Goal: Communication & Community: Answer question/provide support

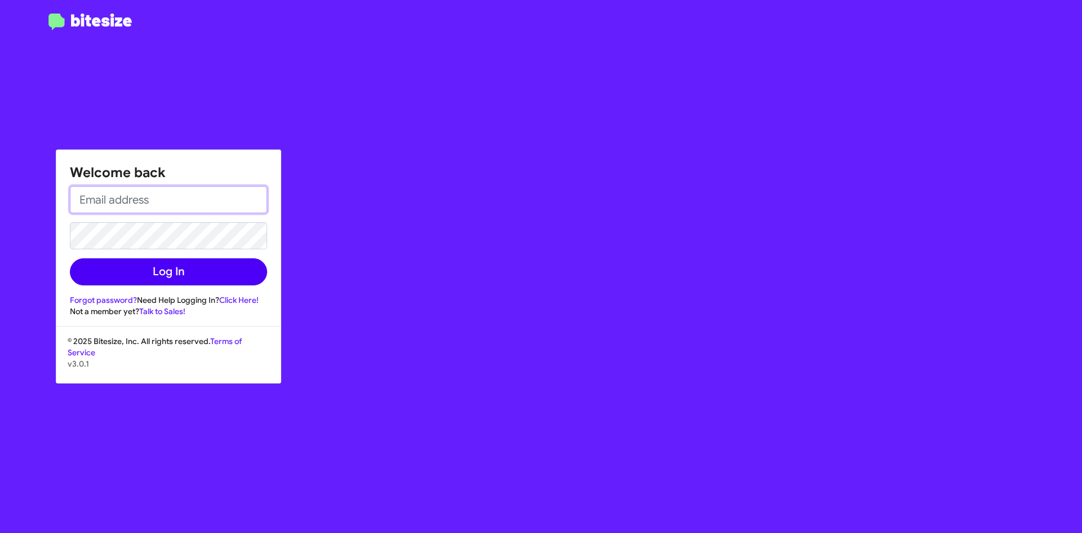
type input "[EMAIL_ADDRESS][DOMAIN_NAME]"
click at [198, 269] on button "Log In" at bounding box center [168, 271] width 197 height 27
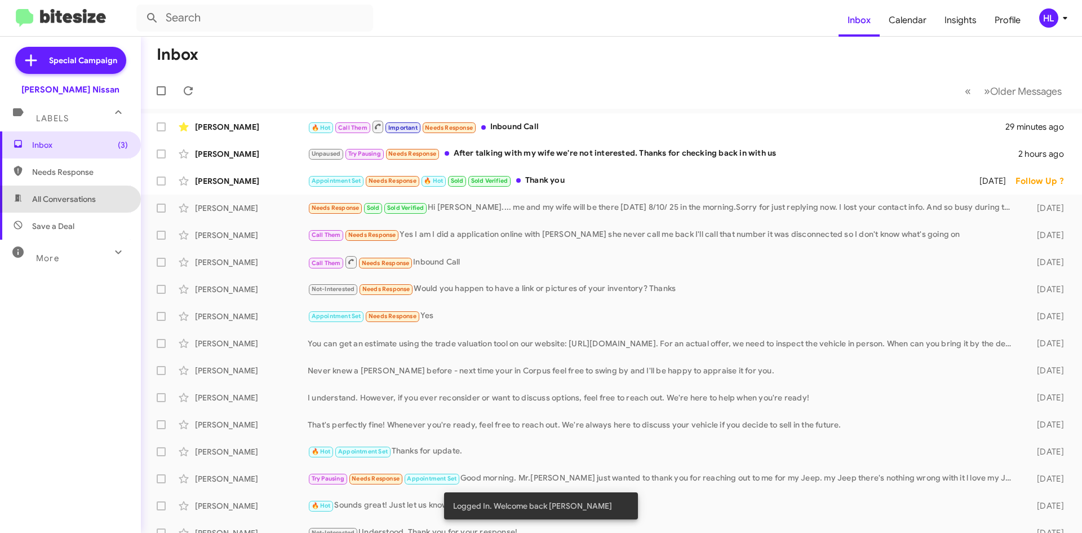
click at [98, 209] on span "All Conversations" at bounding box center [70, 198] width 141 height 27
type input "in:all-conversations"
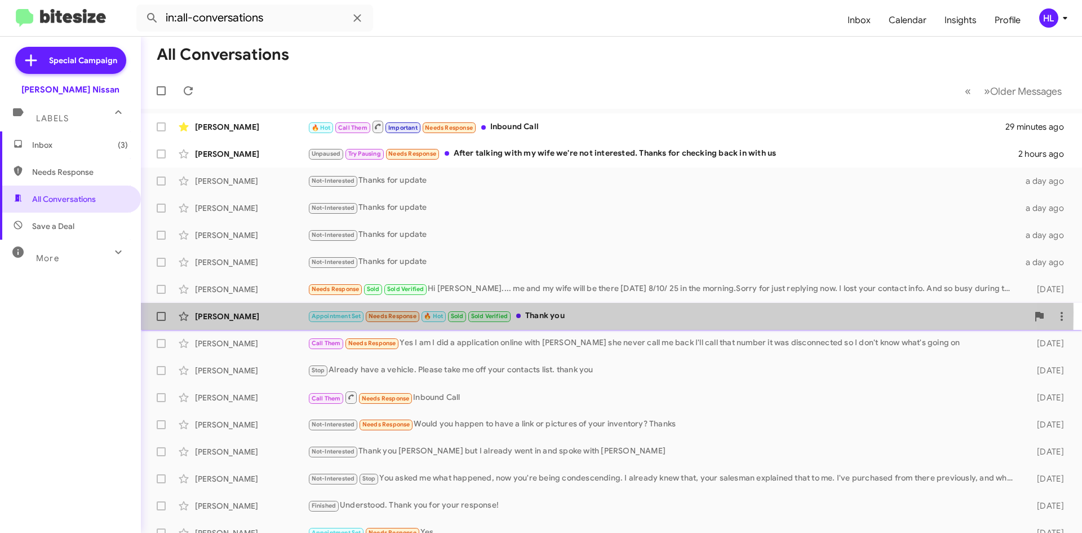
click at [268, 312] on div "[PERSON_NAME]" at bounding box center [251, 316] width 113 height 11
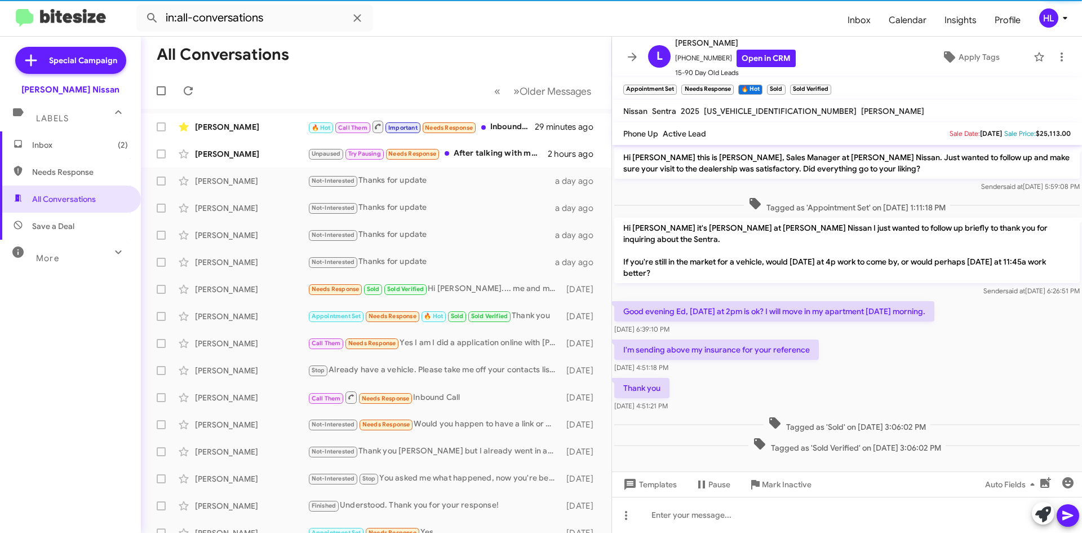
click at [629, 52] on icon at bounding box center [633, 57] width 14 height 14
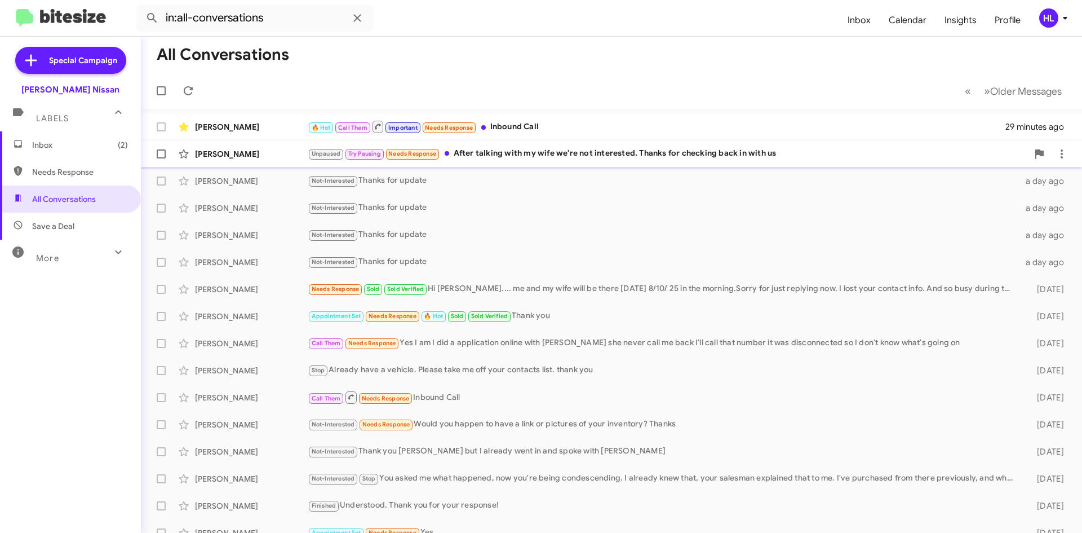
click at [255, 144] on div "[PERSON_NAME] Unpaused Try Pausing Needs Response After talking with my wife we…" at bounding box center [611, 154] width 923 height 23
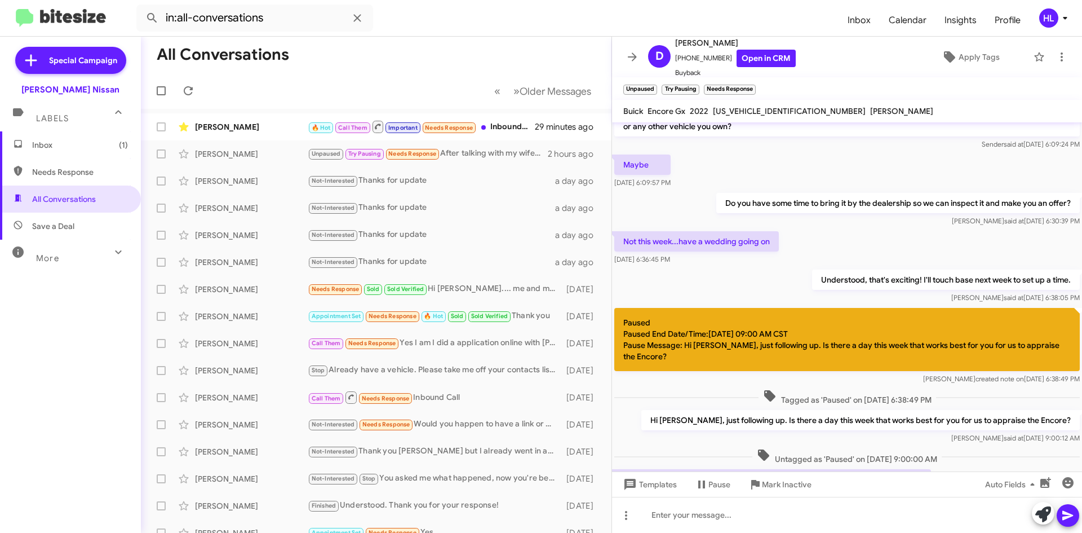
scroll to position [104, 0]
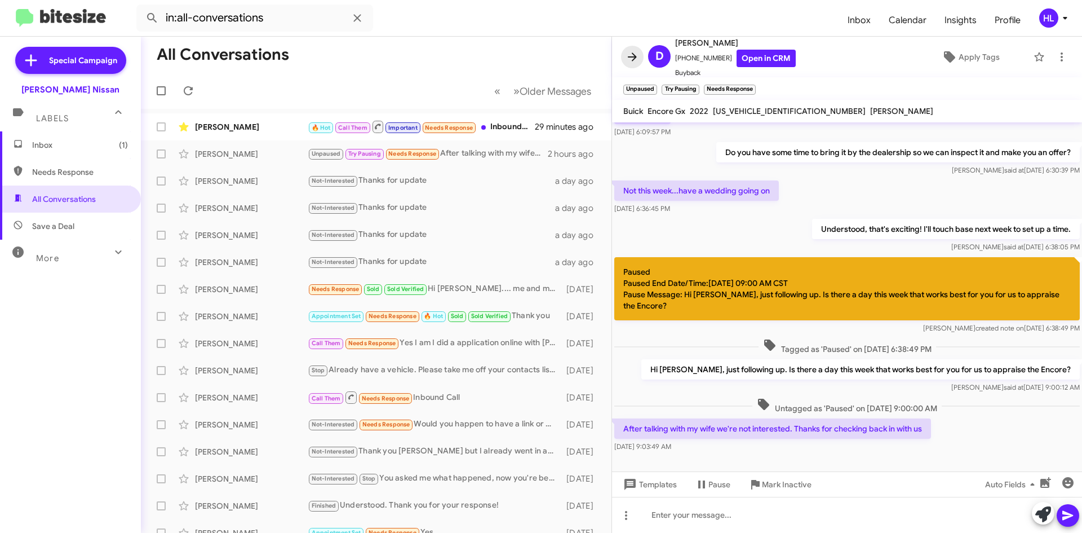
click at [627, 57] on icon at bounding box center [633, 57] width 14 height 14
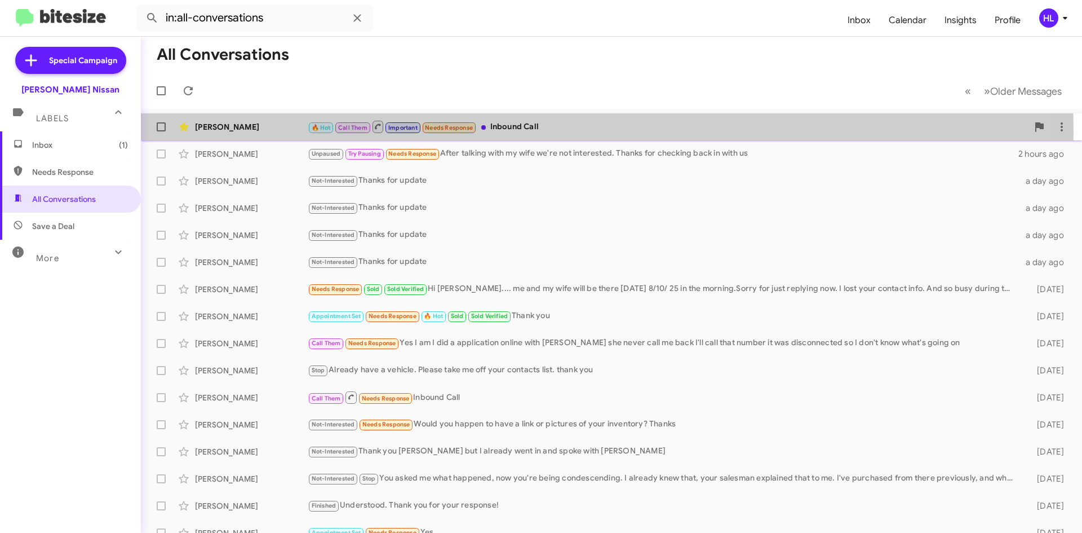
click at [274, 132] on div "[PERSON_NAME]" at bounding box center [251, 126] width 113 height 11
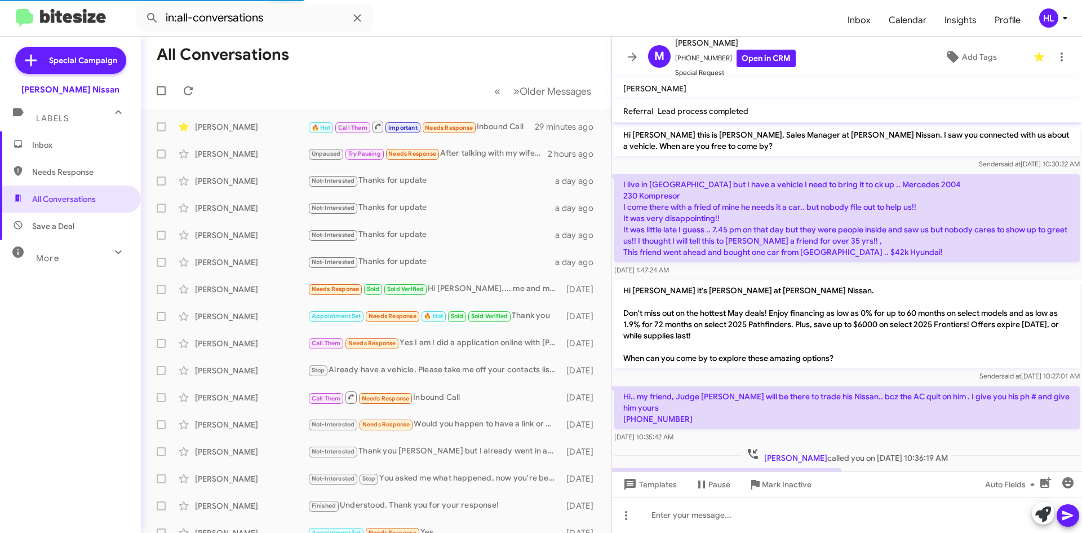
scroll to position [697, 0]
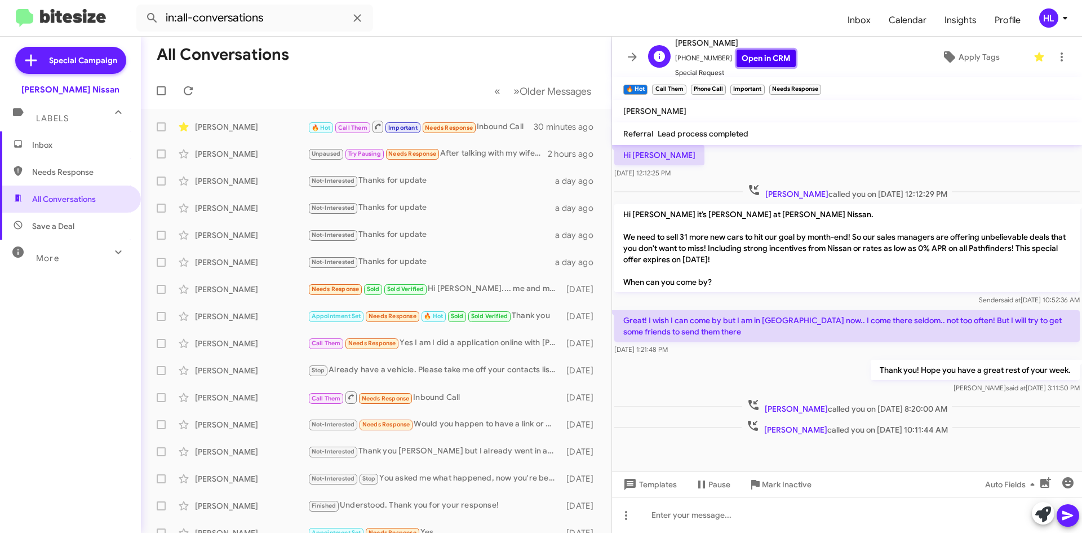
click at [741, 59] on link "Open in CRM" at bounding box center [766, 58] width 59 height 17
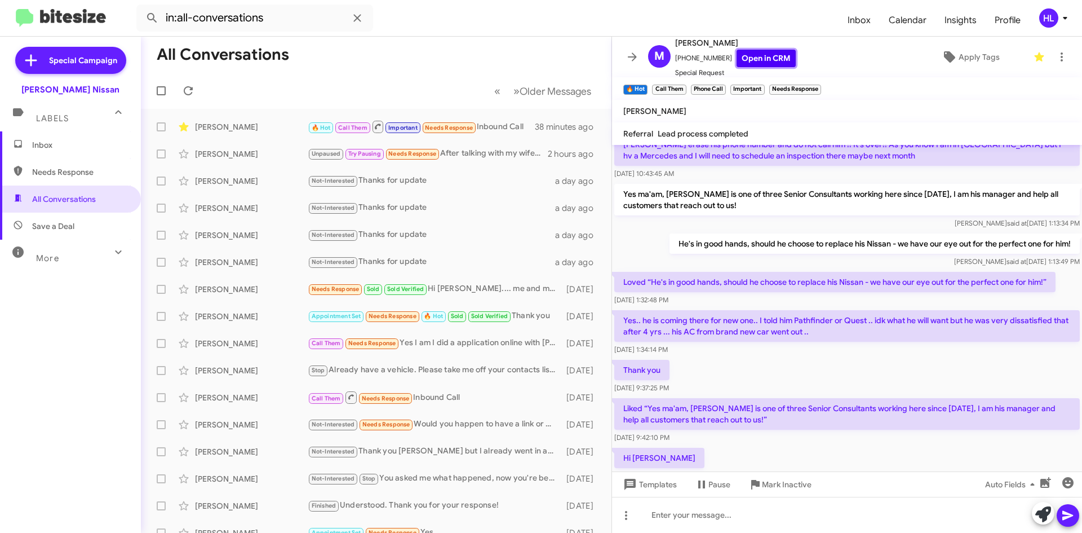
scroll to position [720, 0]
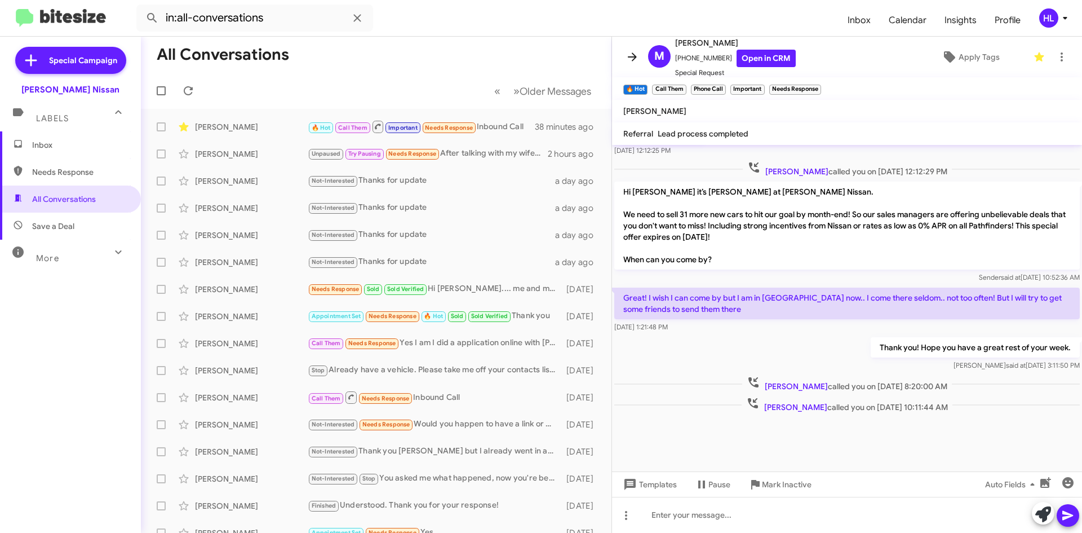
click at [632, 61] on icon at bounding box center [633, 57] width 14 height 14
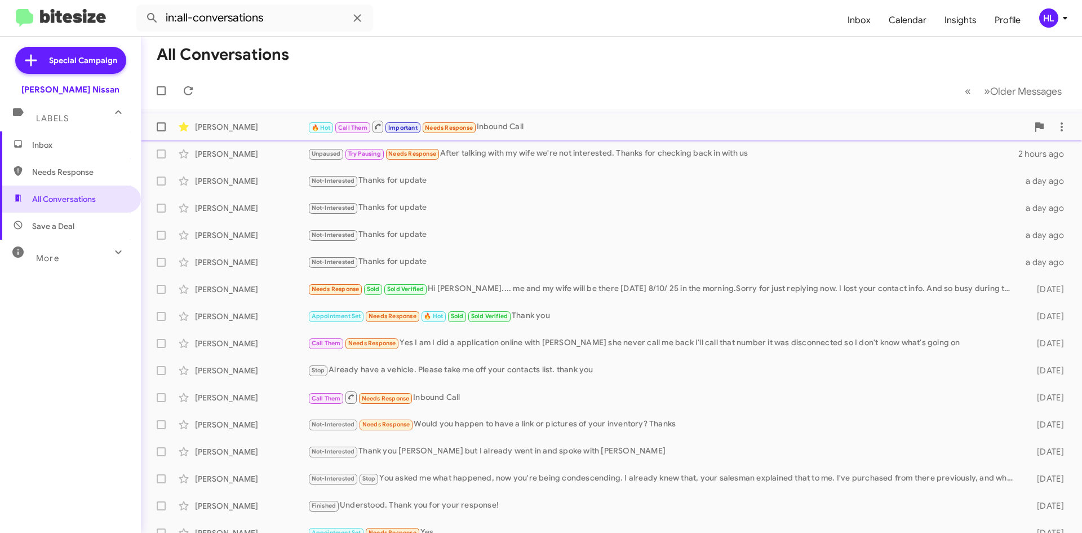
click at [281, 121] on div "[PERSON_NAME] 🔥 Hot Call Them Important Needs Response Inbound Call 42 minutes …" at bounding box center [611, 127] width 923 height 23
